Goal: Transaction & Acquisition: Book appointment/travel/reservation

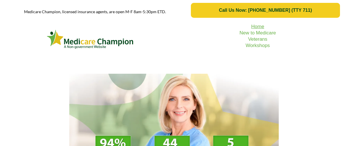
click at [260, 27] on link "Home" at bounding box center [258, 26] width 13 height 5
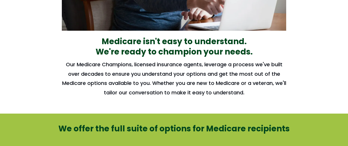
scroll to position [412, 0]
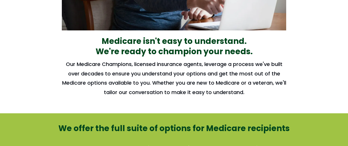
click at [120, 83] on h2 "Our Medicare Champions, licensed insurance agents, leverage a process we've bui…" at bounding box center [174, 78] width 225 height 37
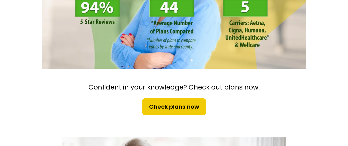
scroll to position [156, 0]
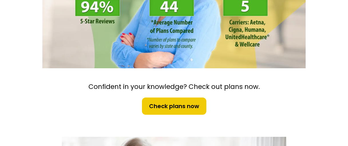
click at [173, 103] on span "Check plans now" at bounding box center [174, 106] width 50 height 9
